Goal: Find specific page/section: Find specific page/section

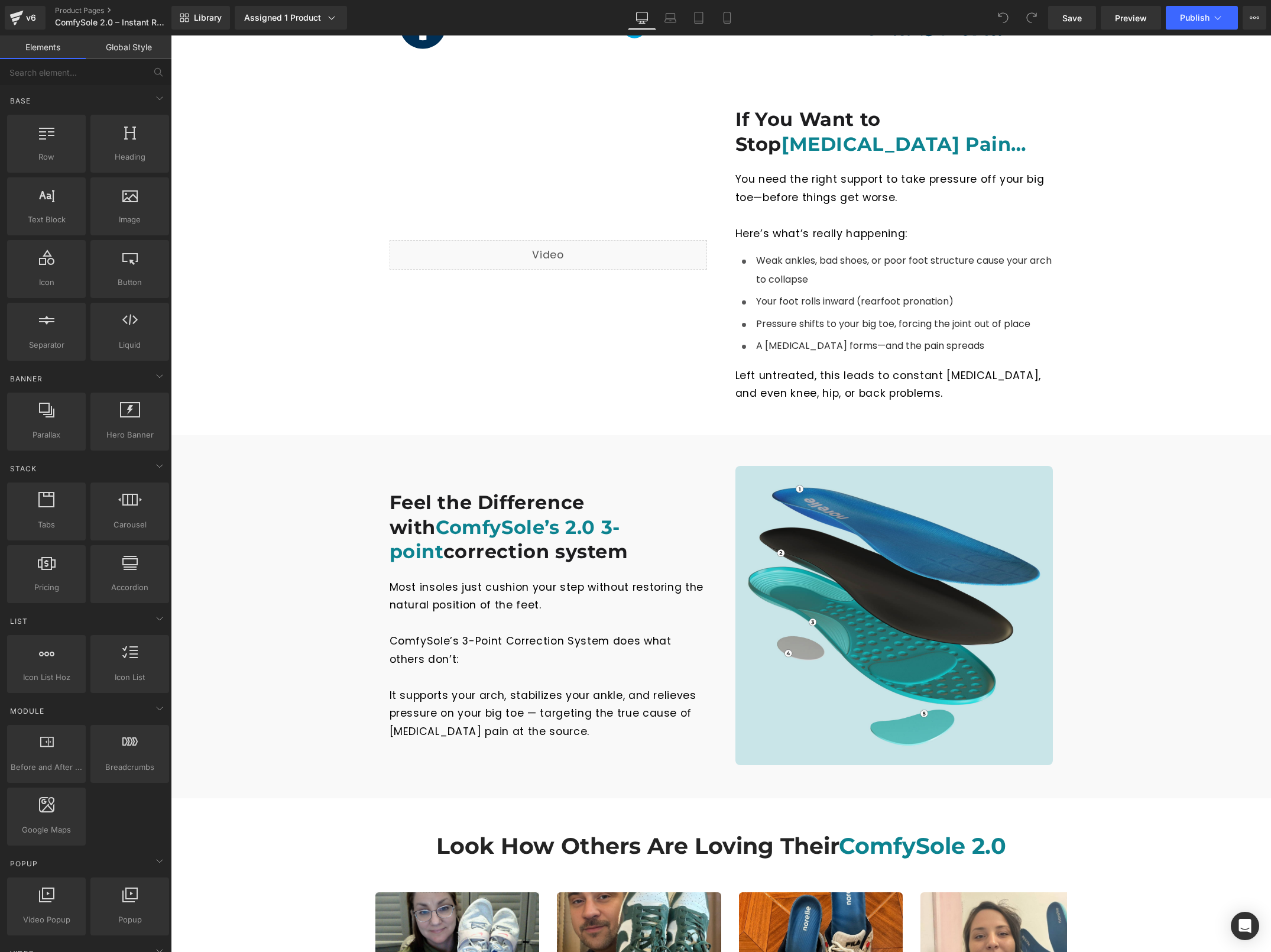
scroll to position [1242, 0]
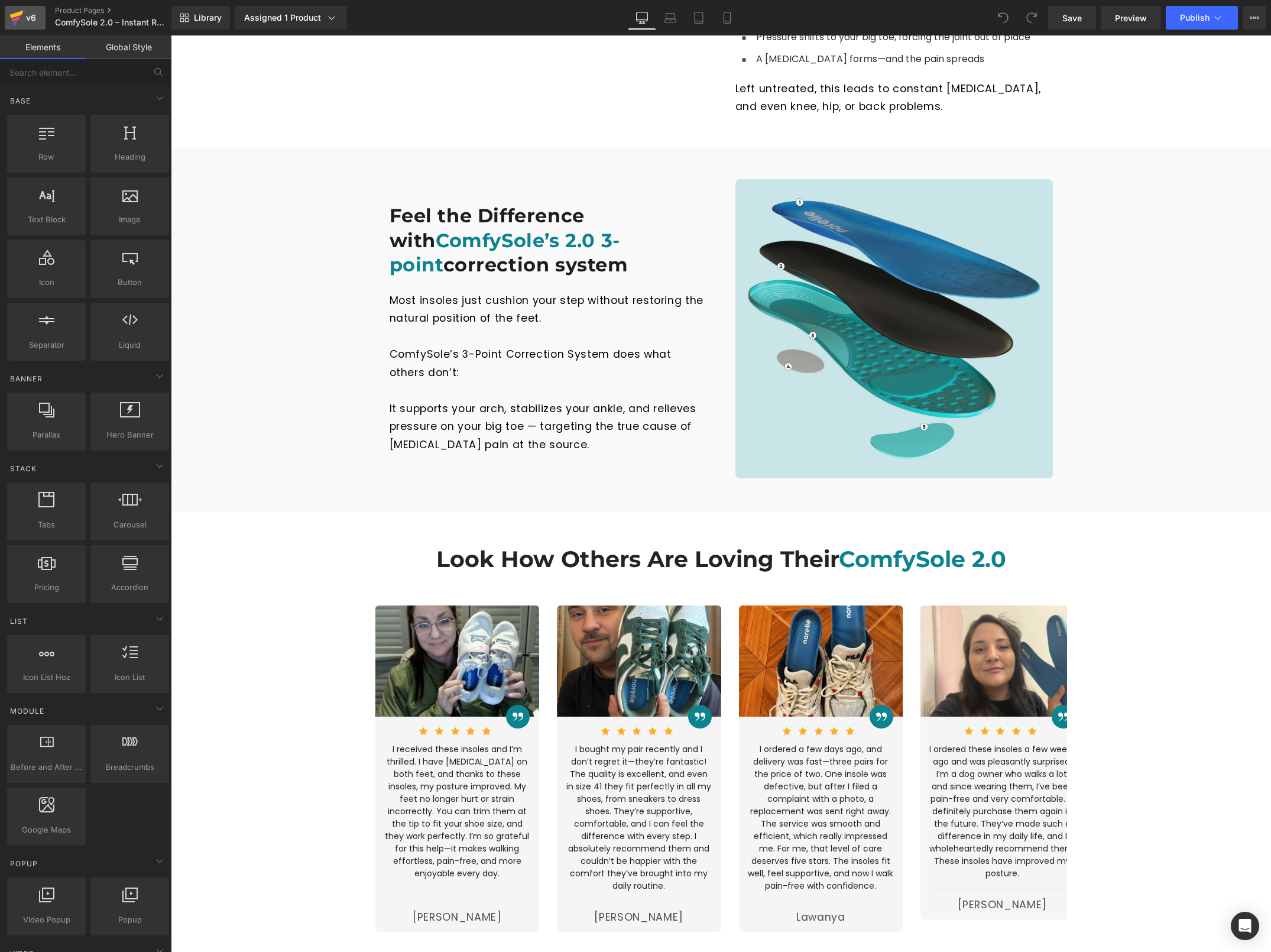
click at [23, 13] on div "v6" at bounding box center [30, 18] width 15 height 16
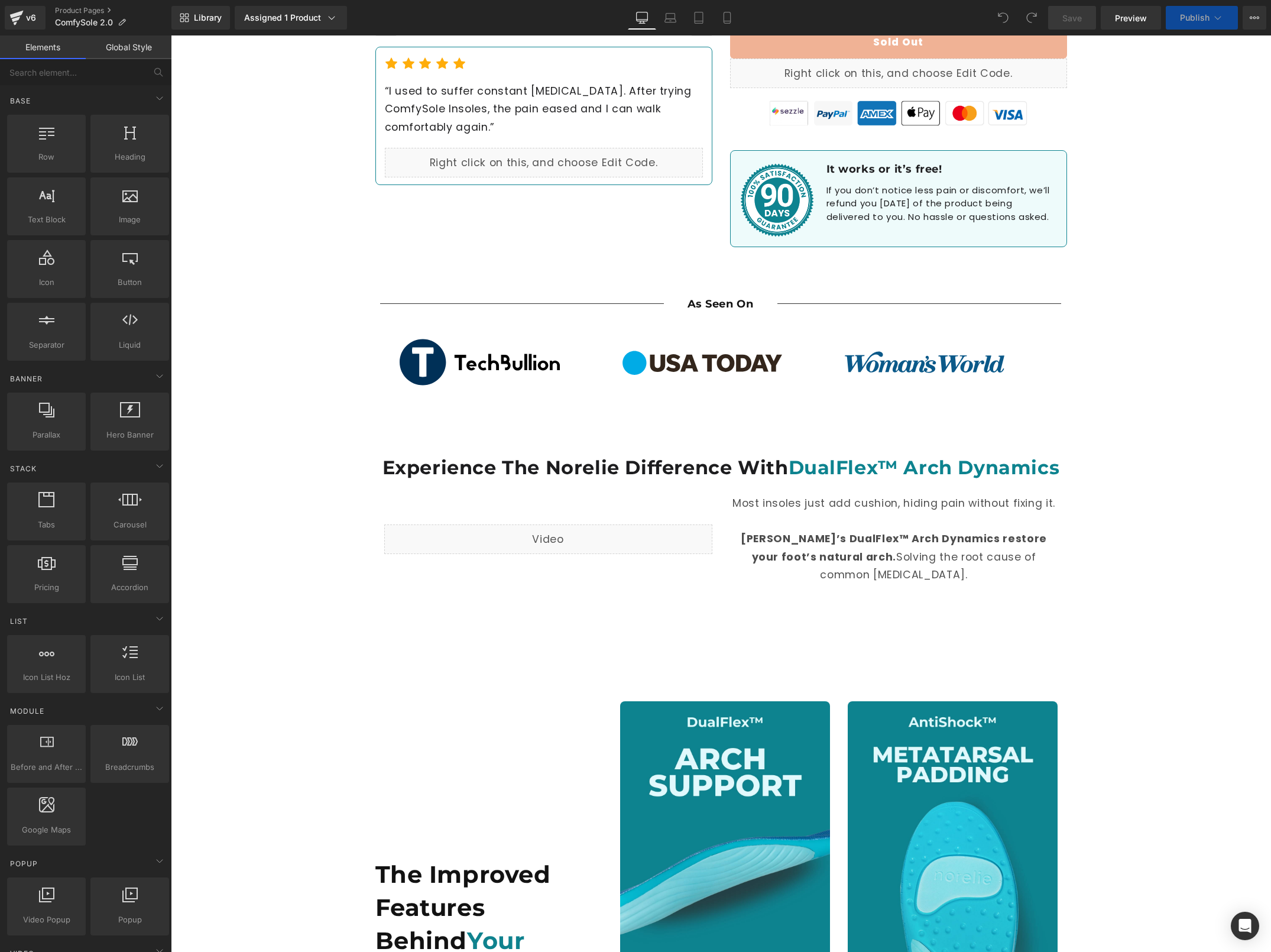
scroll to position [956, 0]
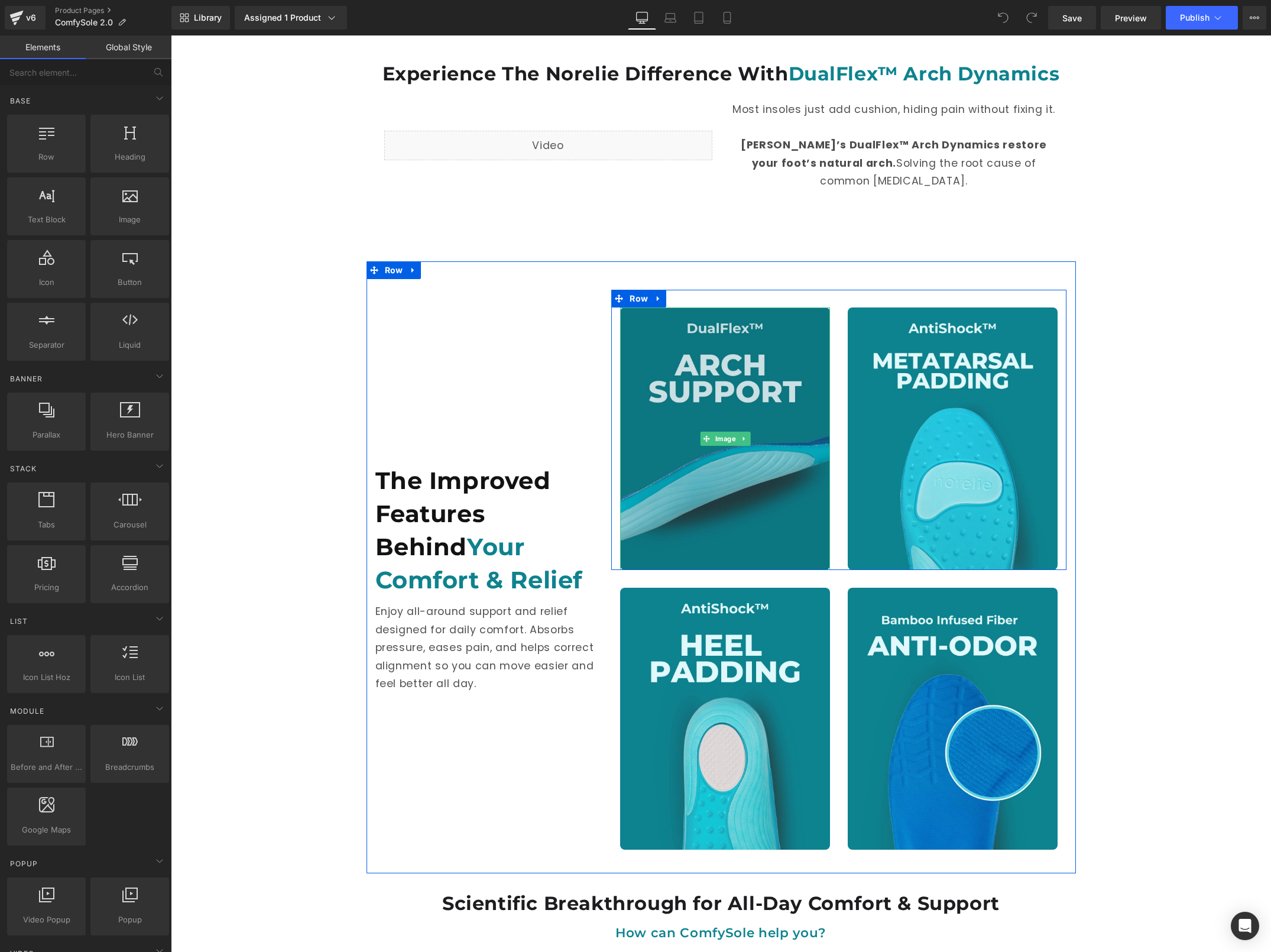
click at [729, 383] on img at bounding box center [724, 439] width 210 height 263
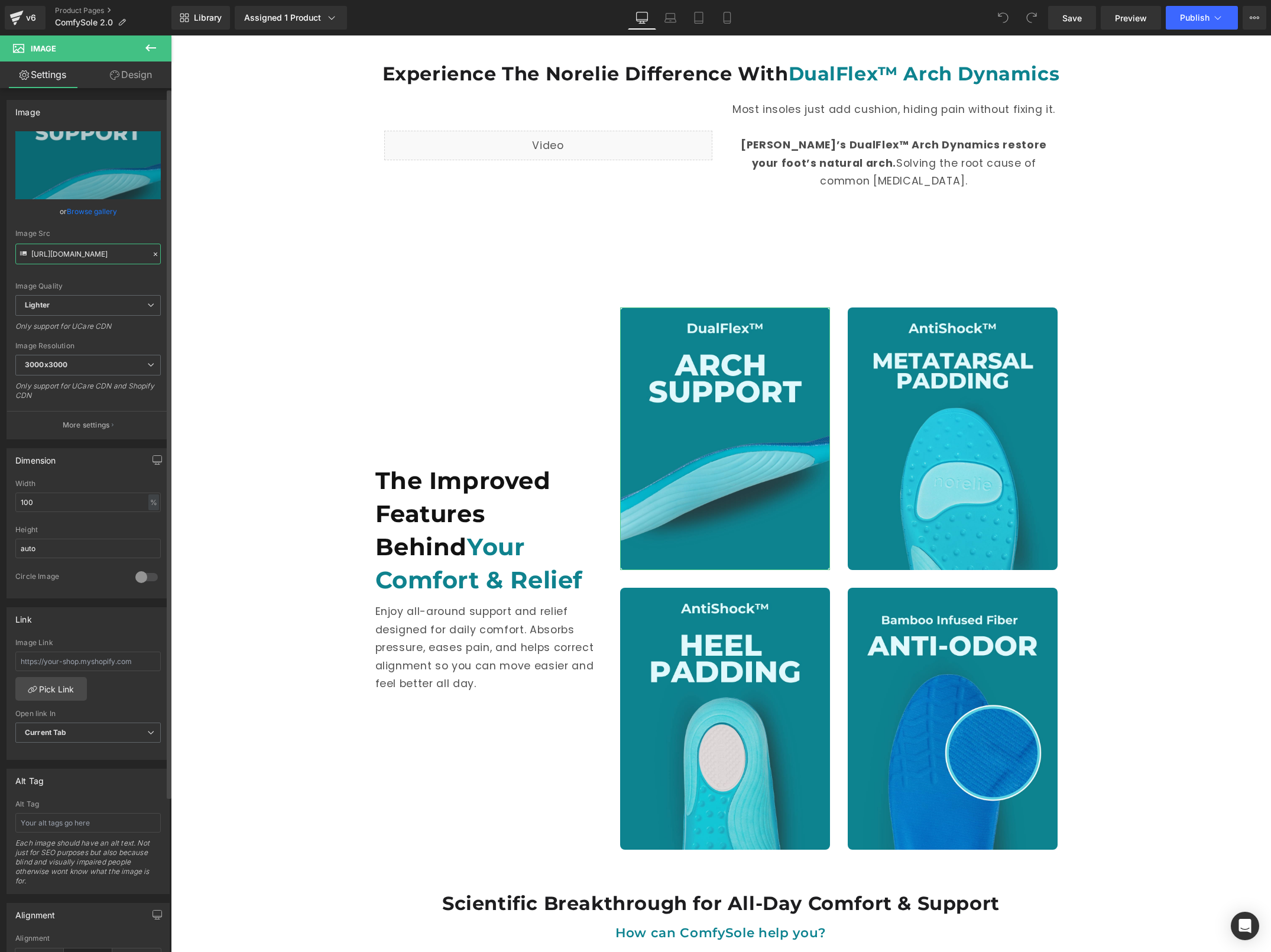
click at [101, 252] on input "https://ucarecdn.com/7849395a-9a30-4a67-a86c-4f5634648b6b/-/format/auto/-/previ…" at bounding box center [88, 254] width 145 height 20
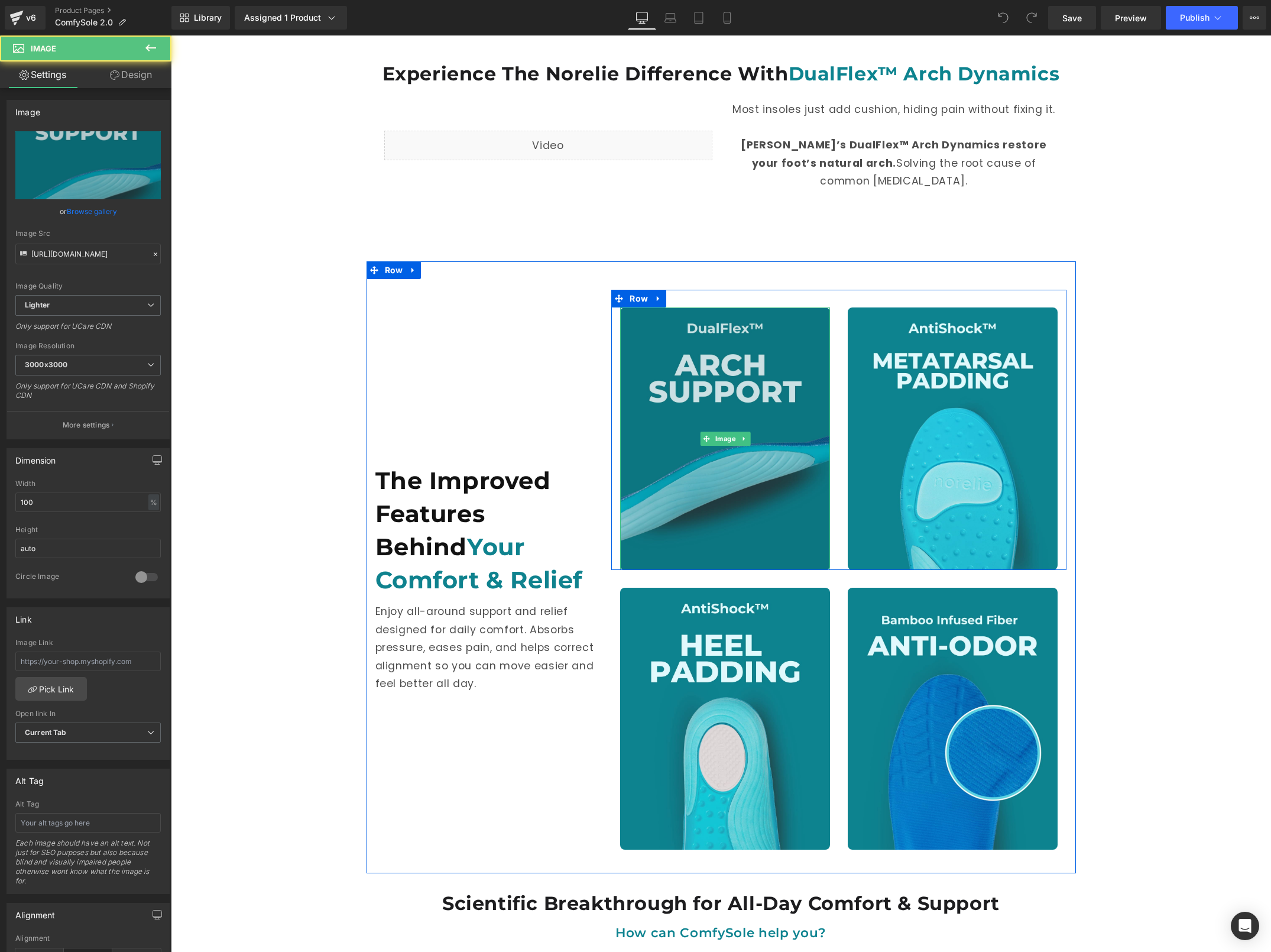
click at [716, 386] on img at bounding box center [724, 439] width 210 height 263
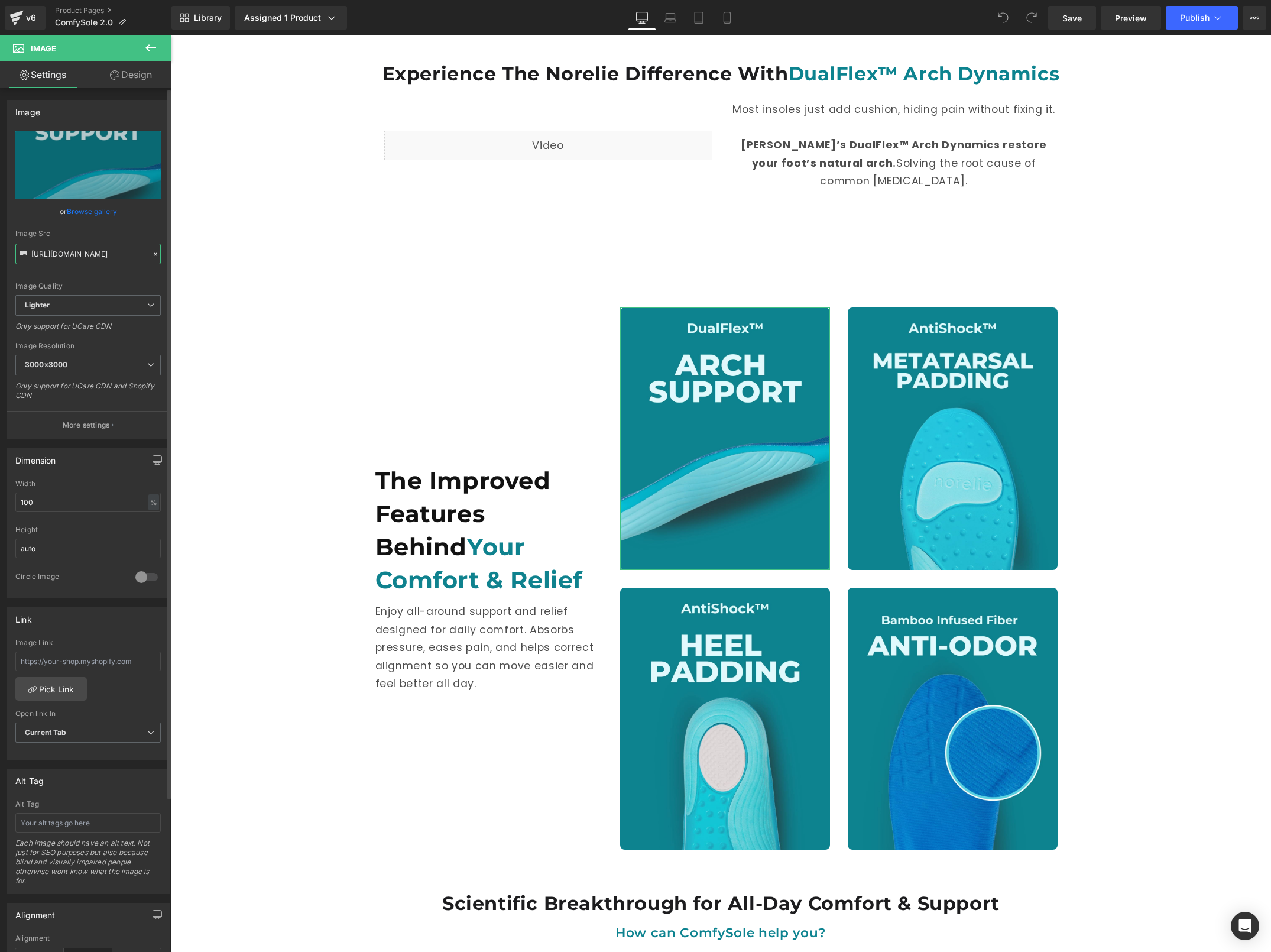
click at [90, 254] on input "https://ucarecdn.com/7849395a-9a30-4a67-a86c-4f5634648b6b/-/format/auto/-/previ…" at bounding box center [88, 254] width 145 height 20
